Goal: Find specific page/section: Find specific page/section

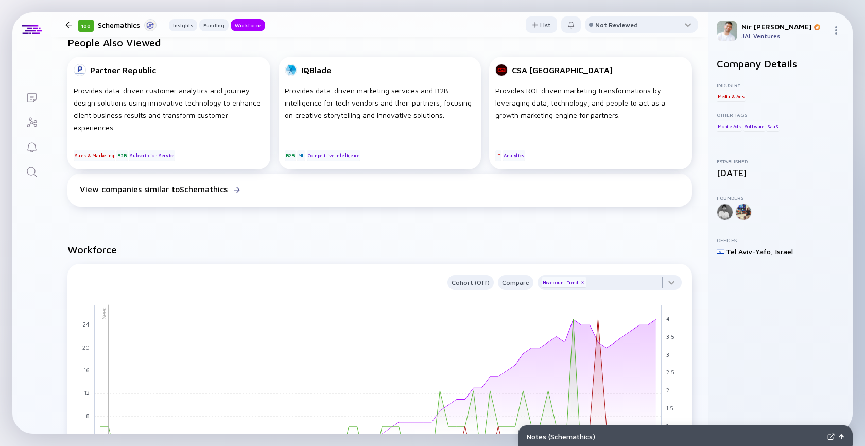
scroll to position [479, 0]
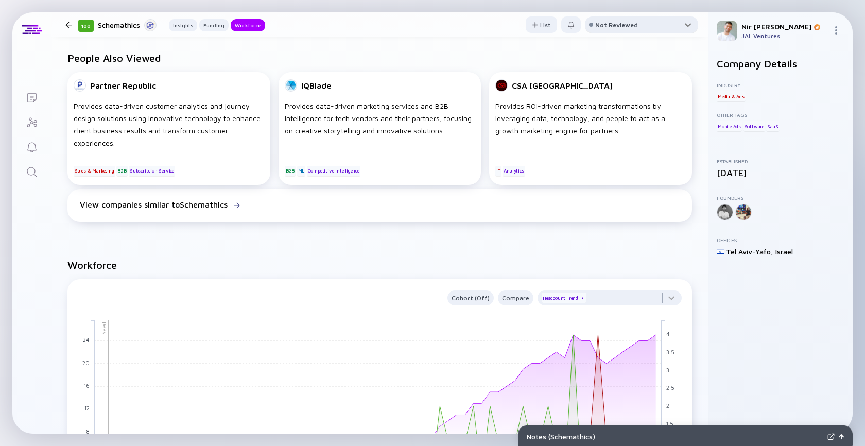
click at [633, 19] on div at bounding box center [641, 26] width 113 height 21
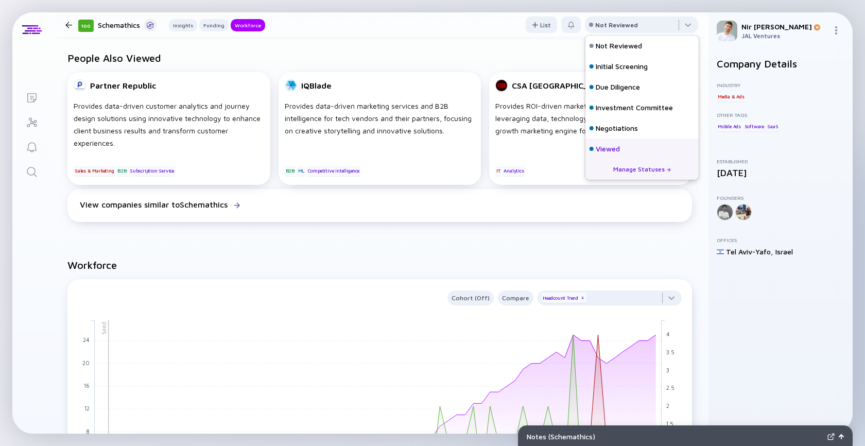
click at [630, 145] on div "Viewed" at bounding box center [641, 148] width 113 height 21
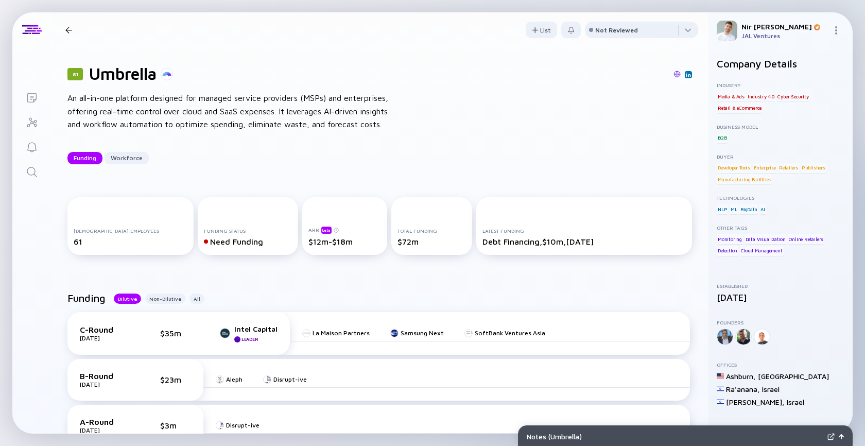
click at [29, 175] on icon "Search" at bounding box center [32, 172] width 12 height 12
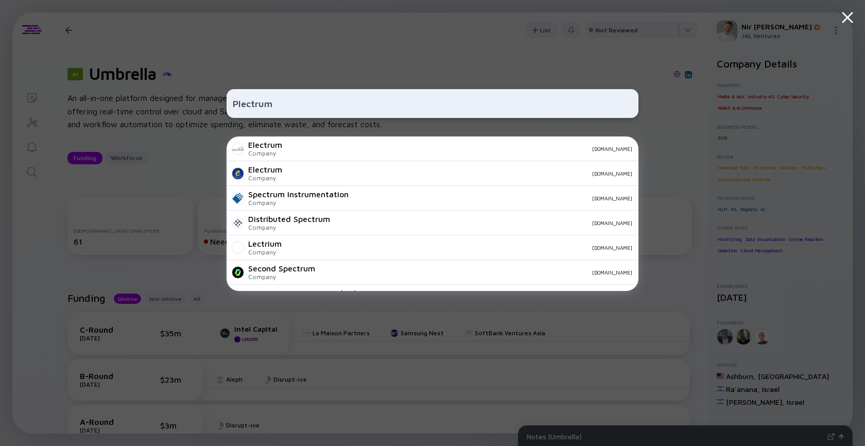
type input "Plectrum"
